Goal: Information Seeking & Learning: Learn about a topic

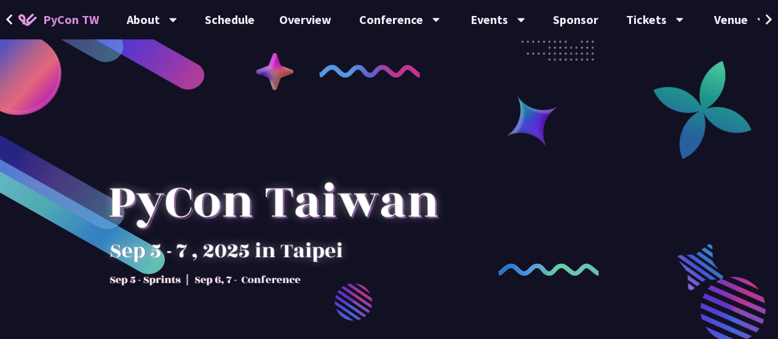
click at [216, 24] on link "Schedule" at bounding box center [229, 19] width 74 height 39
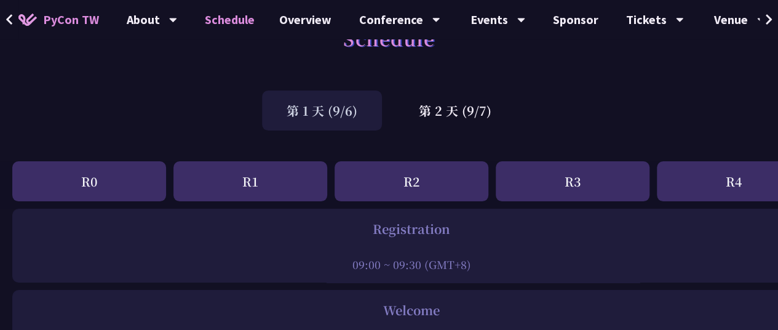
scroll to position [61, 0]
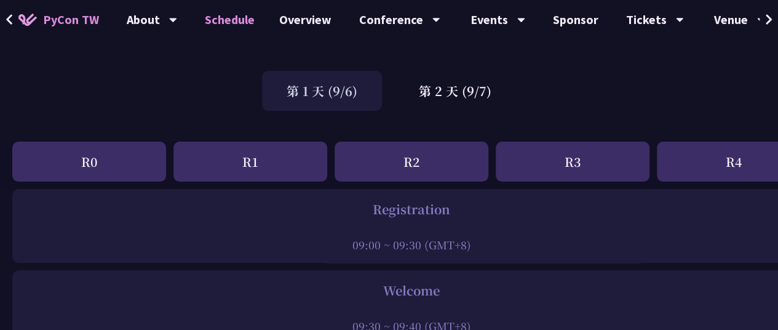
click at [735, 161] on div "R4" at bounding box center [734, 161] width 154 height 40
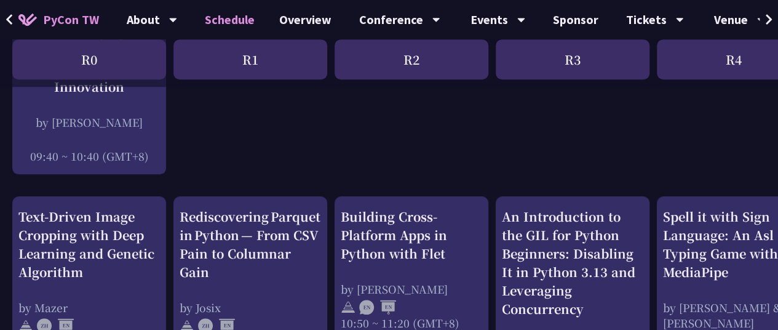
scroll to position [430, 0]
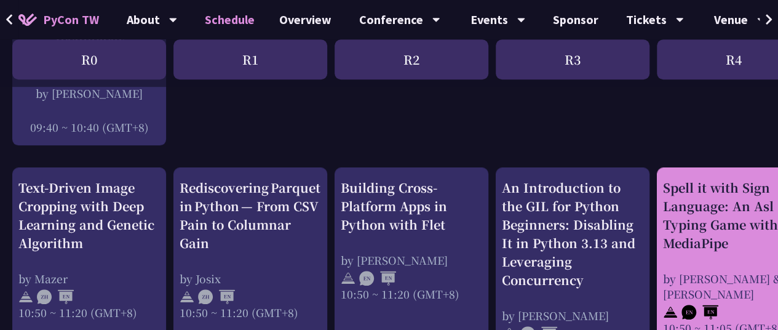
click at [678, 190] on div "Spell it with Sign Language: An Asl Typing Game with MediaPipe" at bounding box center [733, 215] width 141 height 74
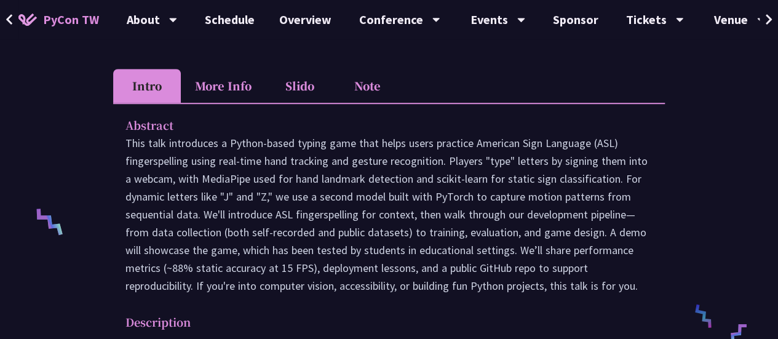
scroll to position [246, 0]
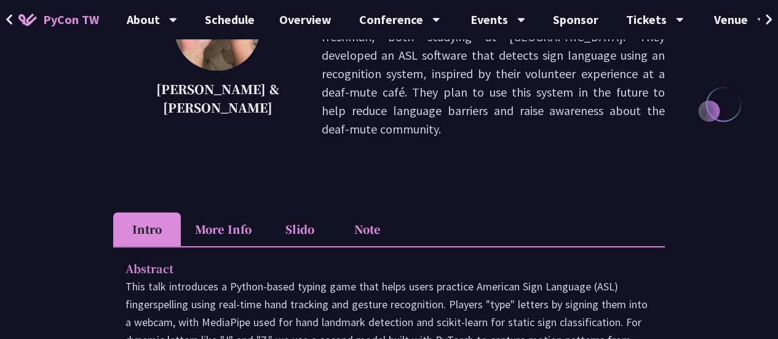
click at [159, 214] on li "Intro" at bounding box center [147, 229] width 68 height 34
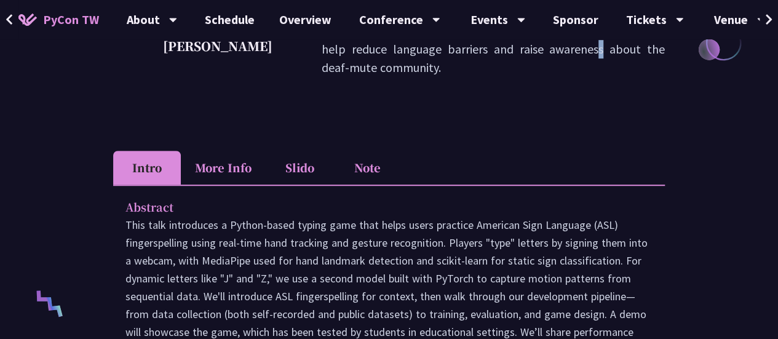
click at [283, 95] on div "[PERSON_NAME] & [PERSON_NAME] This team consists of [PERSON_NAME] and [PERSON_N…" at bounding box center [389, 21] width 552 height 197
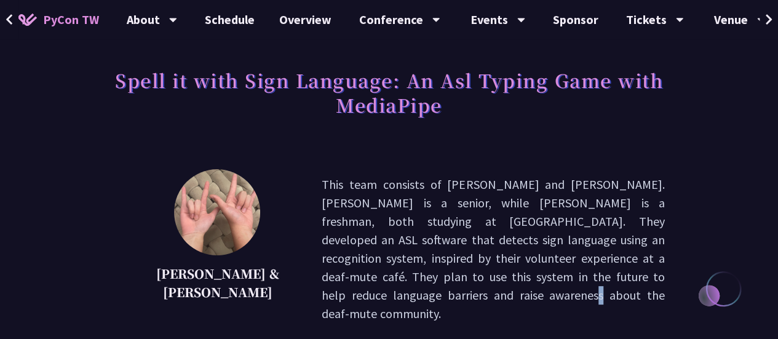
scroll to position [0, 0]
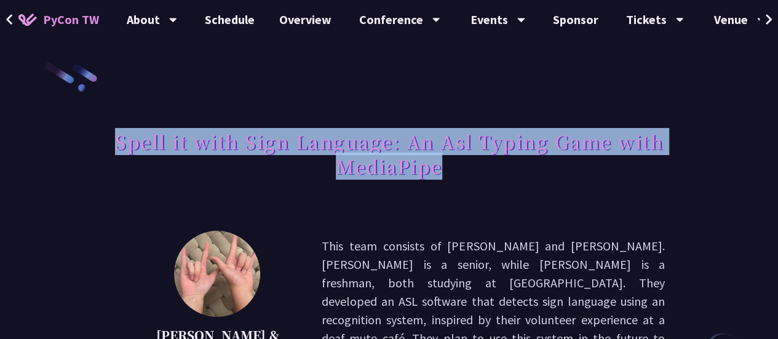
drag, startPoint x: 119, startPoint y: 146, endPoint x: 454, endPoint y: 167, distance: 335.2
click at [454, 167] on h1 "Spell it with Sign Language: An Asl Typing Game with MediaPipe" at bounding box center [389, 153] width 552 height 61
copy h1 "Spell it with Sign Language: An Asl Typing Game with MediaPipe"
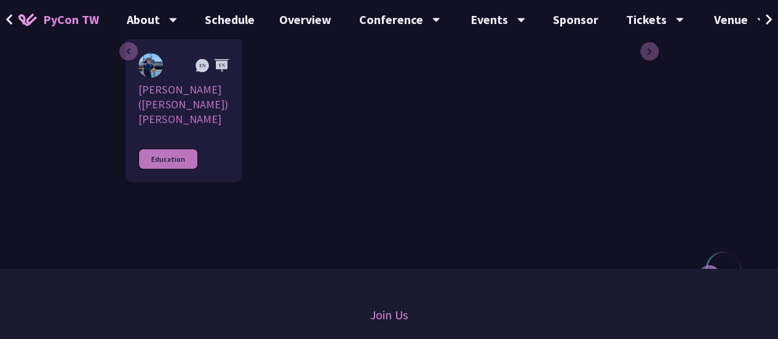
scroll to position [1045, 0]
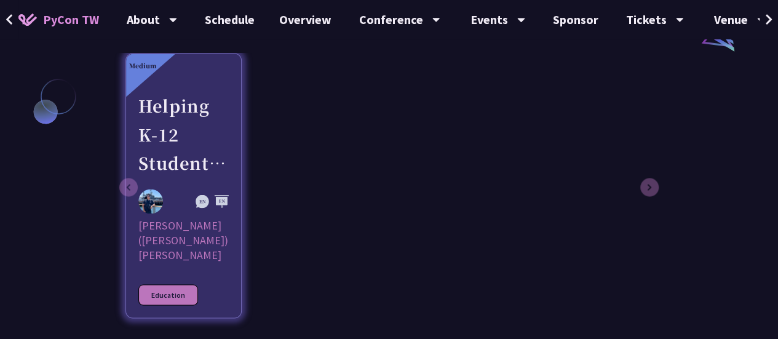
click at [167, 92] on div "Helping K-12 Students Write Their First Line of Python: Building a Game-Based L…" at bounding box center [183, 134] width 90 height 85
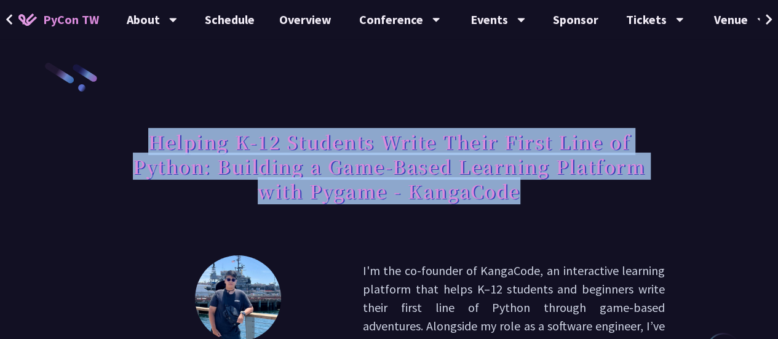
drag, startPoint x: 152, startPoint y: 138, endPoint x: 521, endPoint y: 195, distance: 373.2
click at [521, 195] on h1 "Helping K-12 Students Write Their First Line of Python: Building a Game-Based L…" at bounding box center [389, 166] width 552 height 86
copy h1 "Helping K-12 Students Write Their First Line of Python: Building a Game-Based L…"
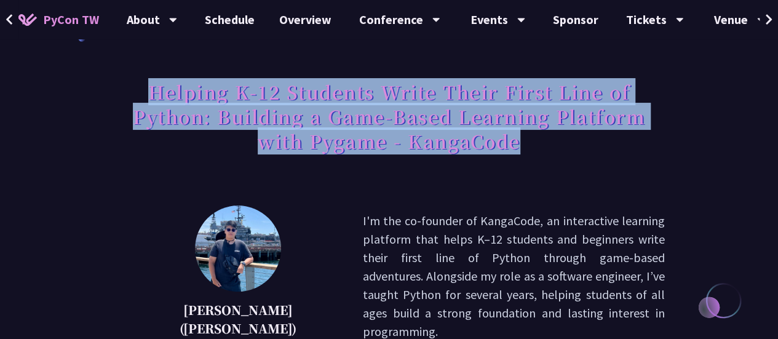
scroll to position [184, 0]
